Goal: Use online tool/utility: Use online tool/utility

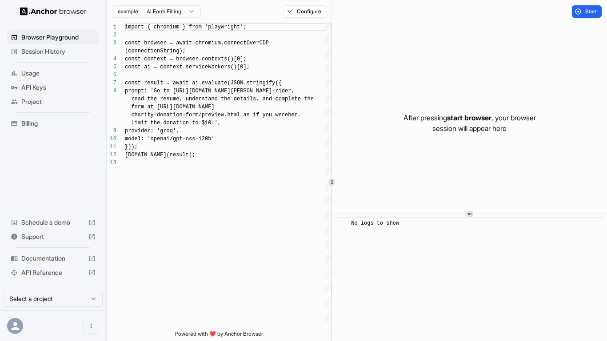
scroll to position [56, 0]
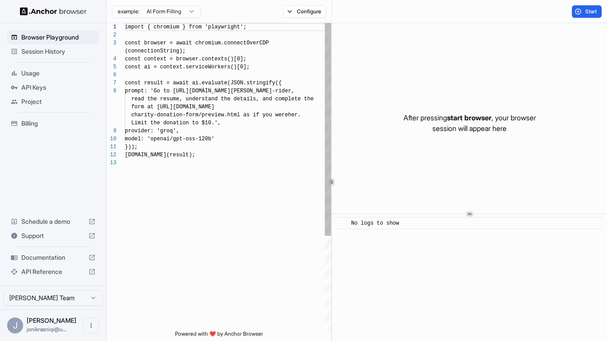
scroll to position [56, 0]
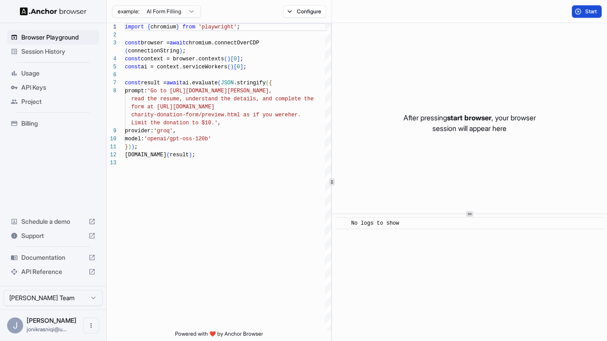
click at [590, 13] on span "Start" at bounding box center [591, 11] width 12 height 7
click at [587, 14] on div "Loading..." at bounding box center [586, 11] width 30 height 12
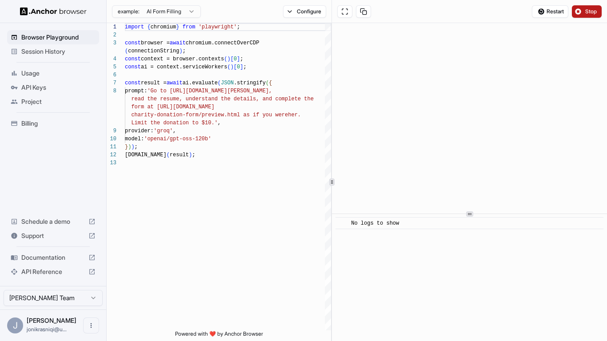
click at [593, 11] on span "Stop" at bounding box center [591, 11] width 12 height 7
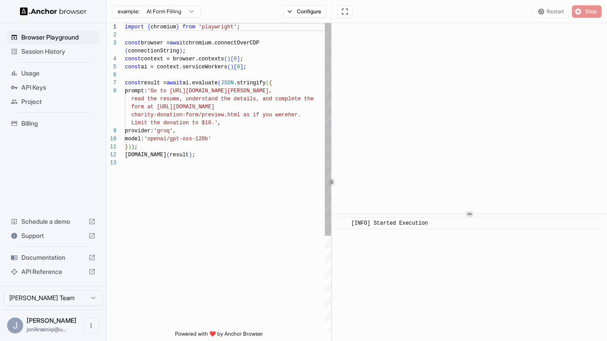
click at [221, 123] on div "import { chromium } from 'playwright' ; const browser = await chromium.connectO…" at bounding box center [228, 244] width 206 height 443
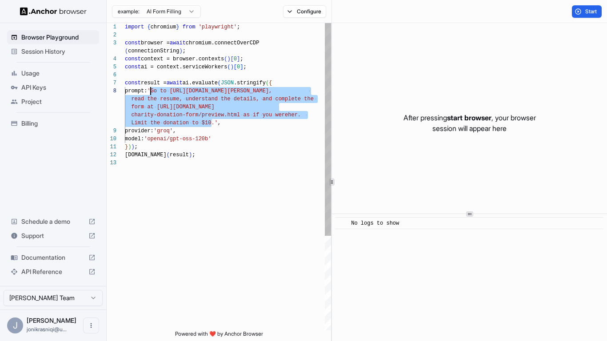
scroll to position [64, 0]
drag, startPoint x: 212, startPoint y: 125, endPoint x: 162, endPoint y: 92, distance: 60.0
click at [162, 92] on div "import { chromium } from 'playwright' ; const browser = await chromium.connectO…" at bounding box center [228, 244] width 206 height 443
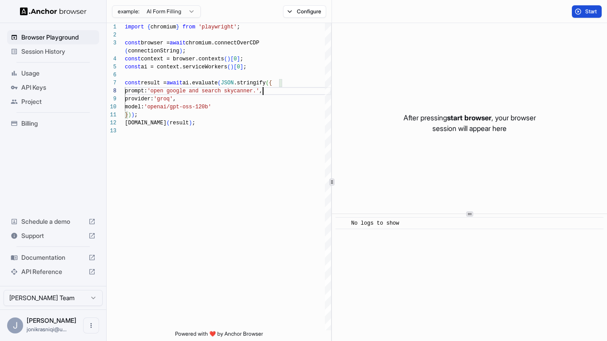
type textarea "**********"
click at [576, 10] on button "Start" at bounding box center [587, 11] width 30 height 12
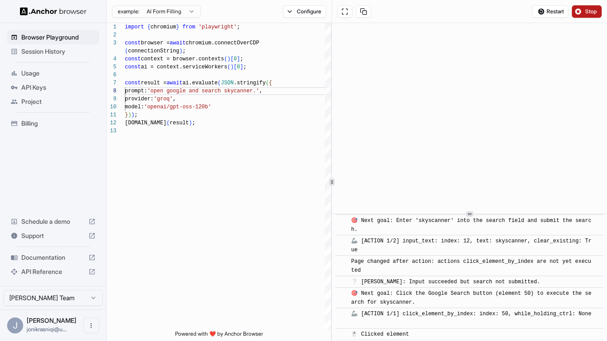
scroll to position [305, 0]
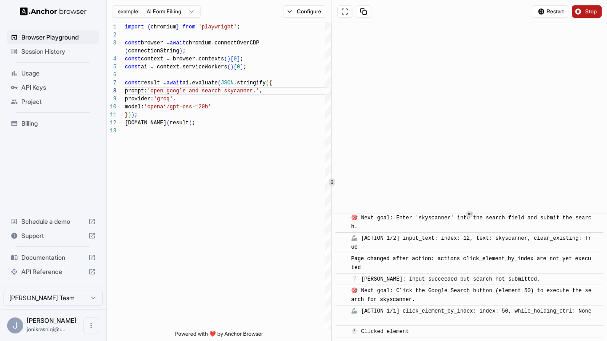
click at [587, 11] on span "Stop" at bounding box center [591, 11] width 12 height 7
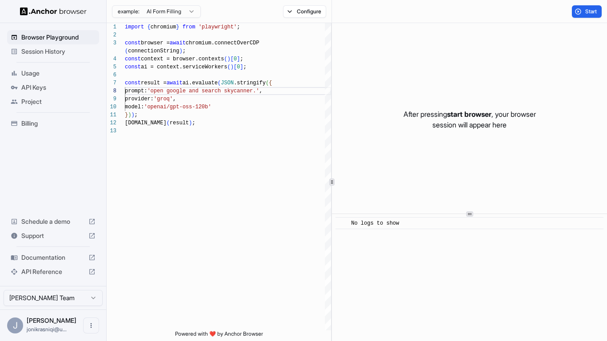
scroll to position [4, 0]
